Goal: Navigation & Orientation: Find specific page/section

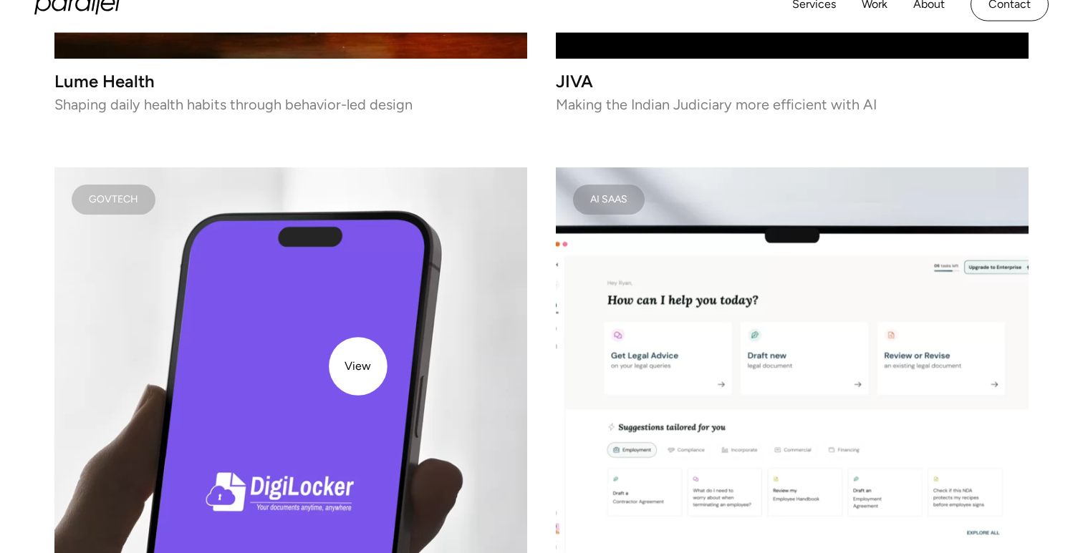
scroll to position [2315, 0]
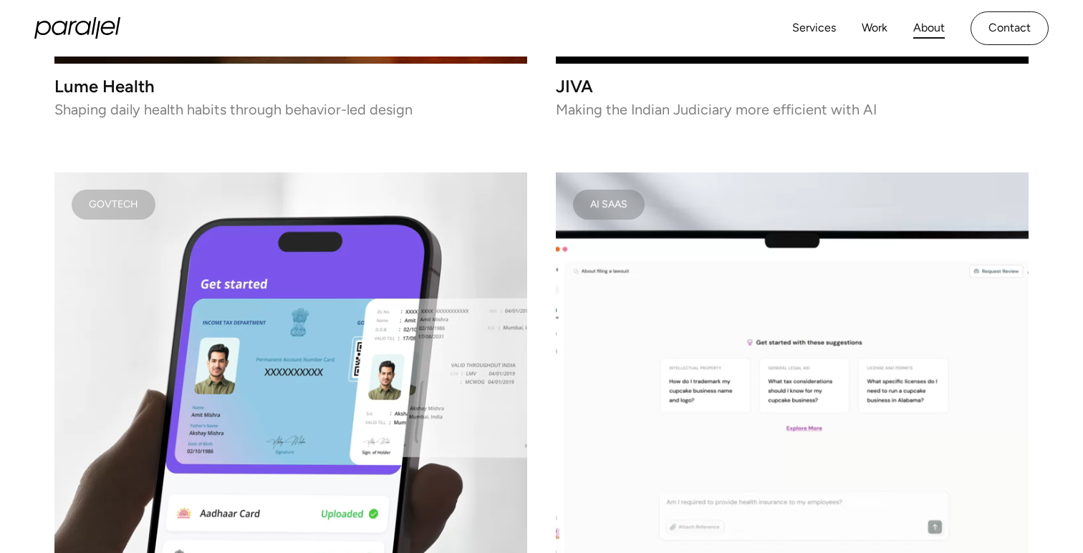
click at [934, 18] on link "About" at bounding box center [929, 28] width 32 height 21
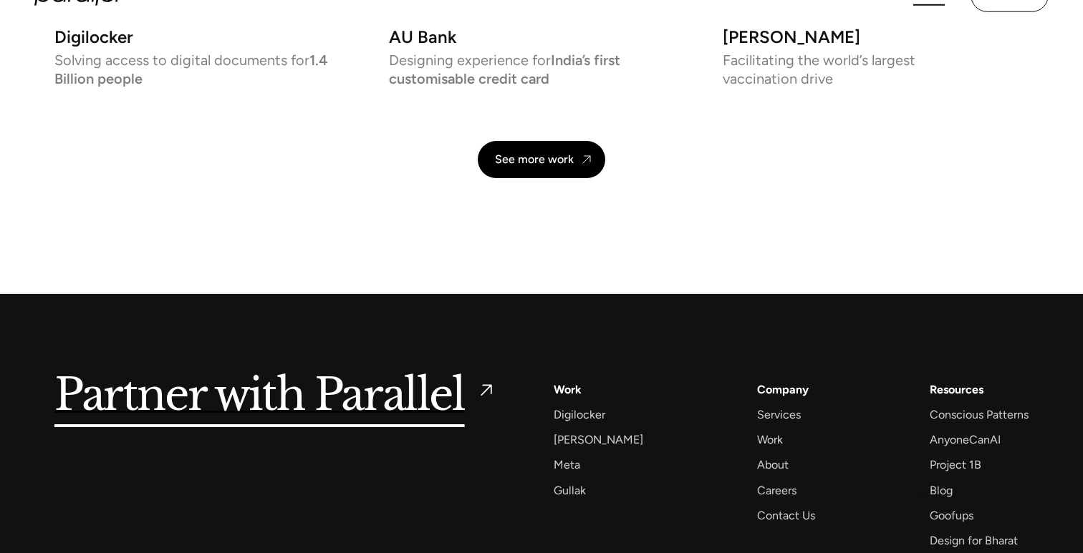
scroll to position [3435, 0]
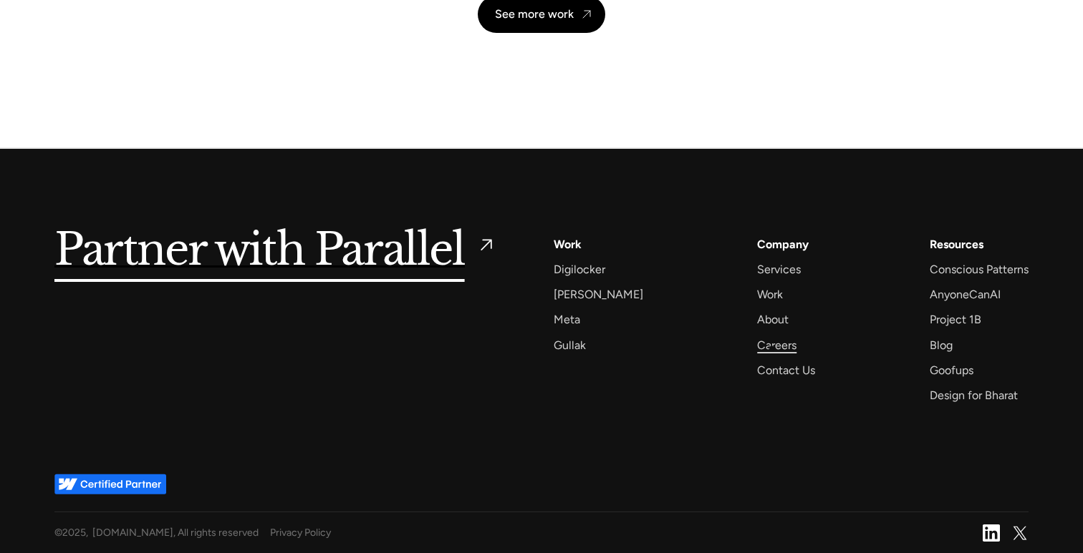
click at [770, 348] on div "Careers" at bounding box center [776, 345] width 39 height 19
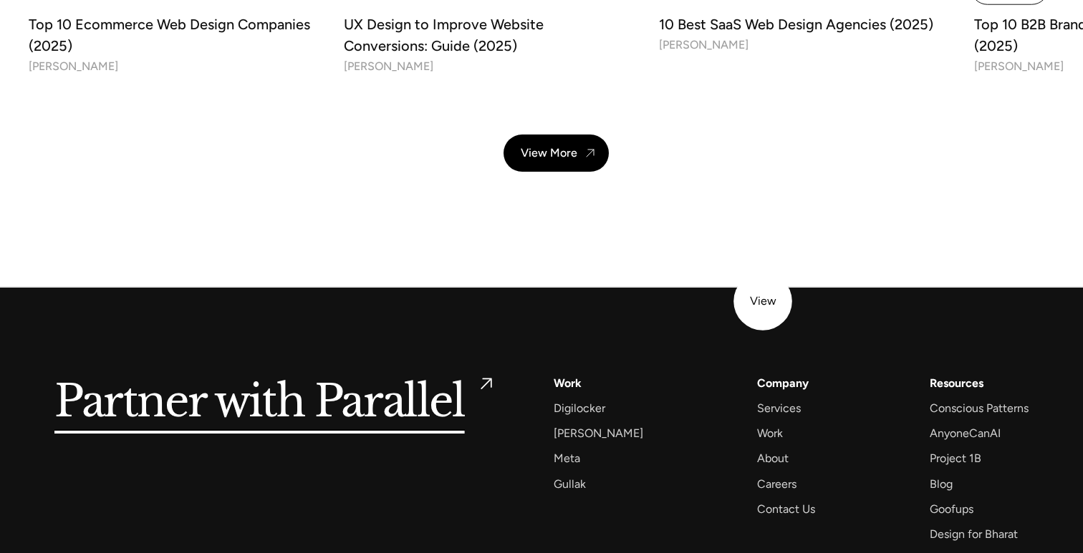
scroll to position [5181, 0]
